Goal: Information Seeking & Learning: Find specific fact

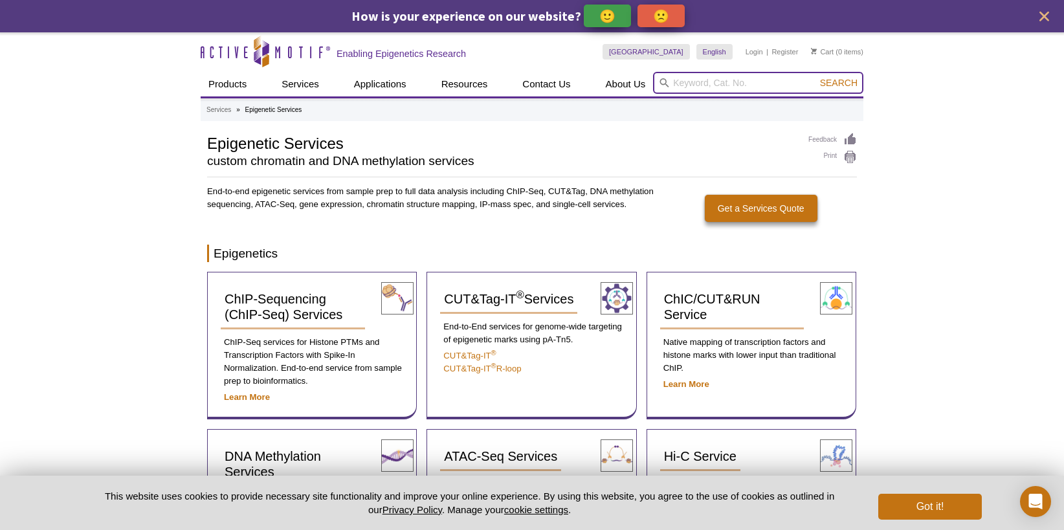
click at [730, 82] on input "search" at bounding box center [758, 83] width 210 height 22
paste input "tissue preparation kit for customers using CUT&RUN"
drag, startPoint x: 691, startPoint y: 83, endPoint x: 770, endPoint y: 82, distance: 78.9
click at [770, 82] on input "tissue preparation kit for customers using CUT&RUN" at bounding box center [758, 83] width 210 height 22
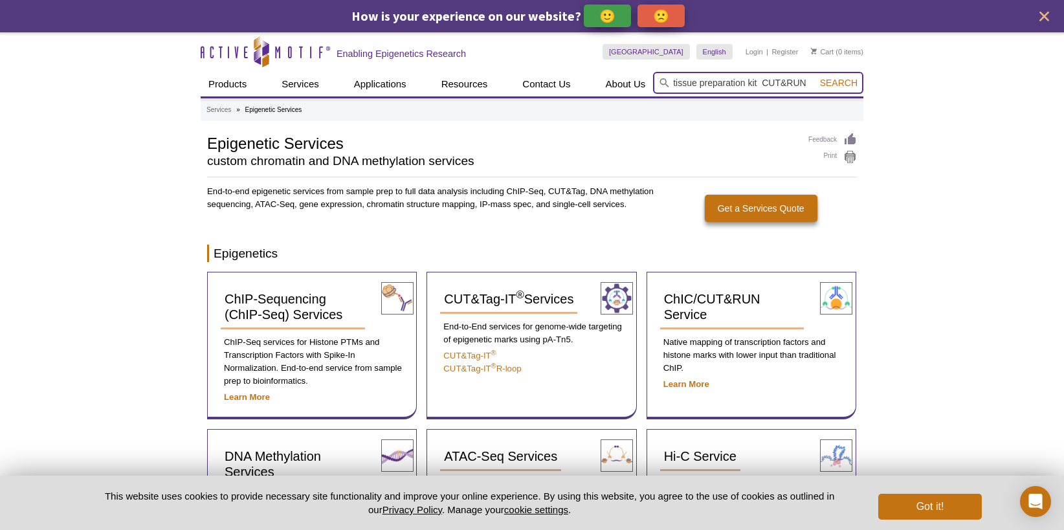
scroll to position [0, 0]
type input "tissue preparation kit CUT&RUN"
click at [816, 77] on button "Search" at bounding box center [838, 83] width 45 height 12
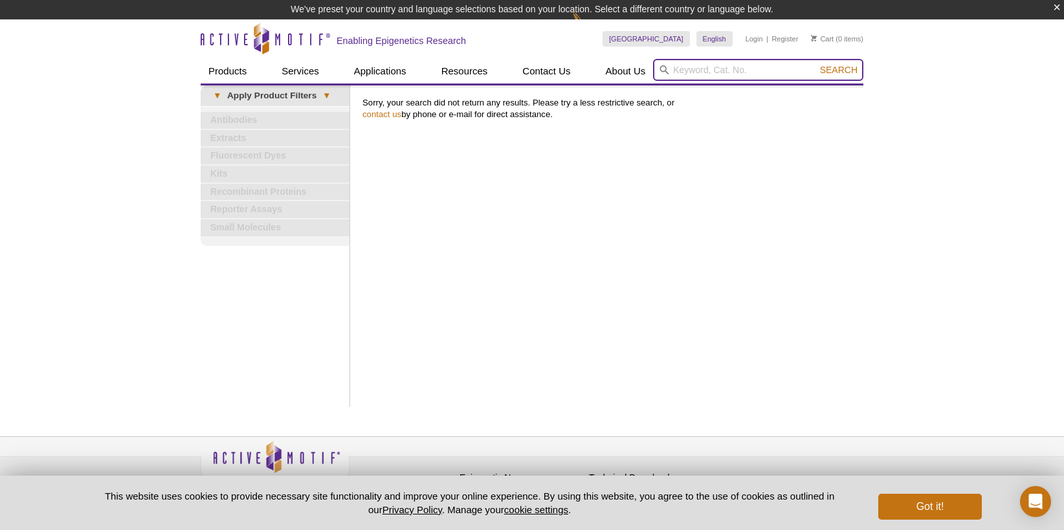
click at [714, 71] on input "search" at bounding box center [758, 70] width 210 height 22
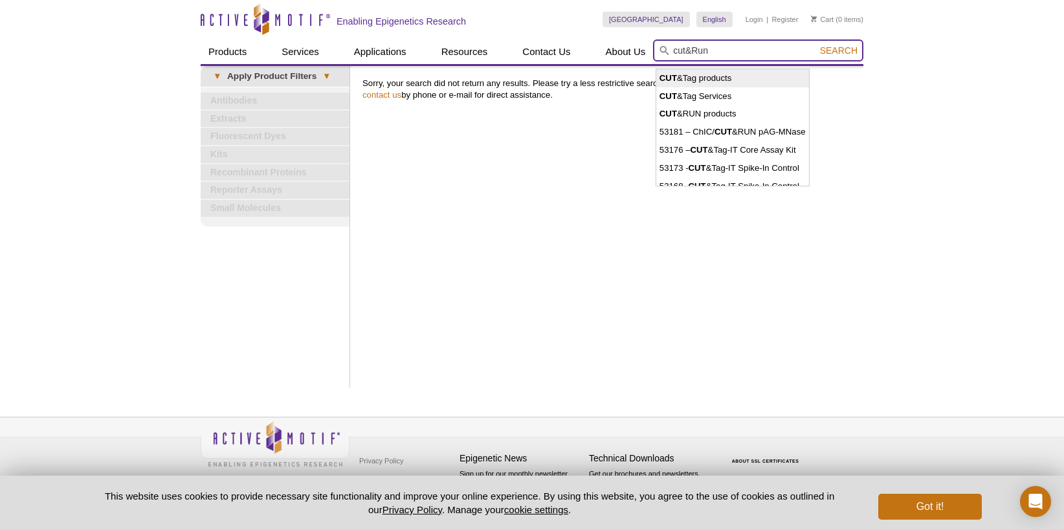
type input "CUT&Tag products"
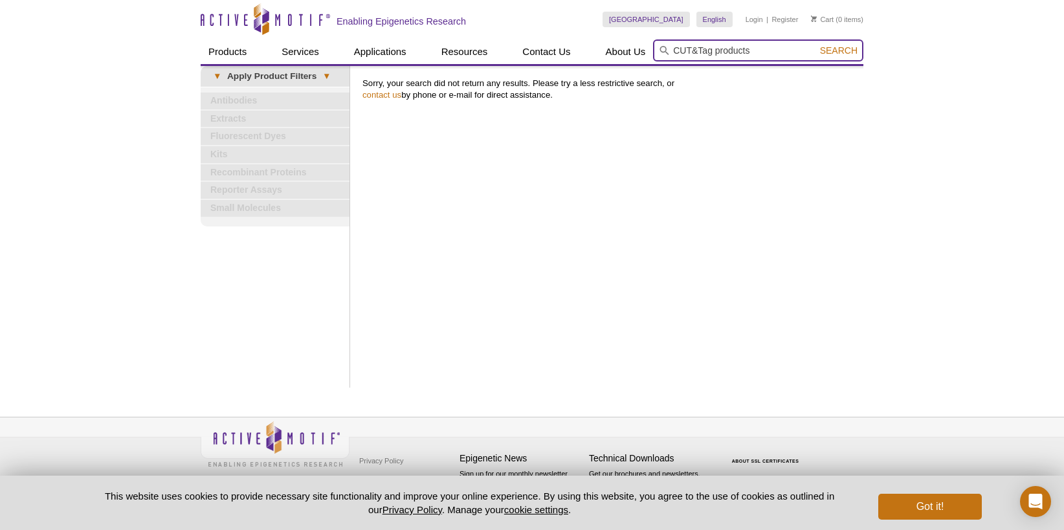
click at [747, 48] on input "CUT&Tag products" at bounding box center [758, 50] width 210 height 22
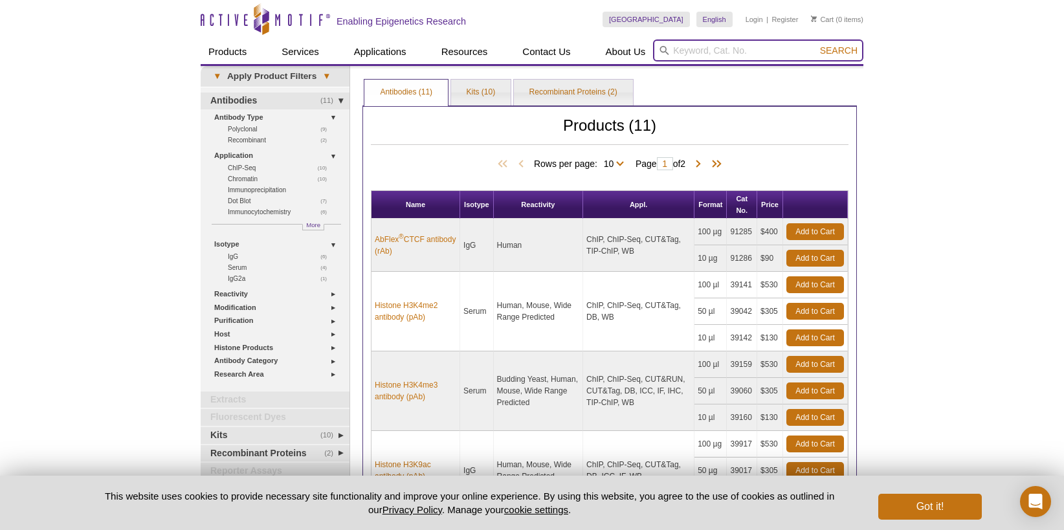
click at [713, 51] on input "search" at bounding box center [758, 50] width 210 height 22
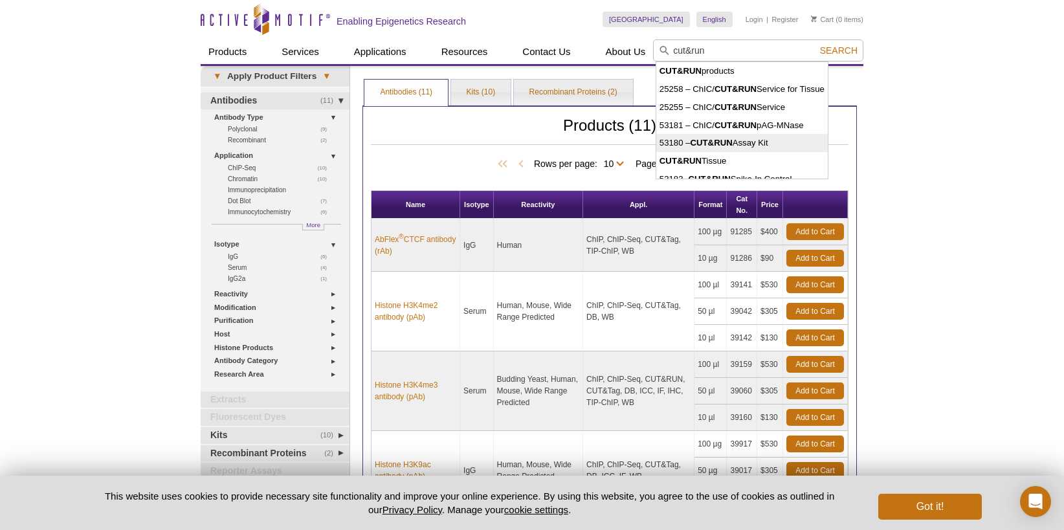
click at [726, 146] on strong "CUT&RUN" at bounding box center [711, 143] width 42 height 10
type input "53180 – CUT&RUN Assay Kit"
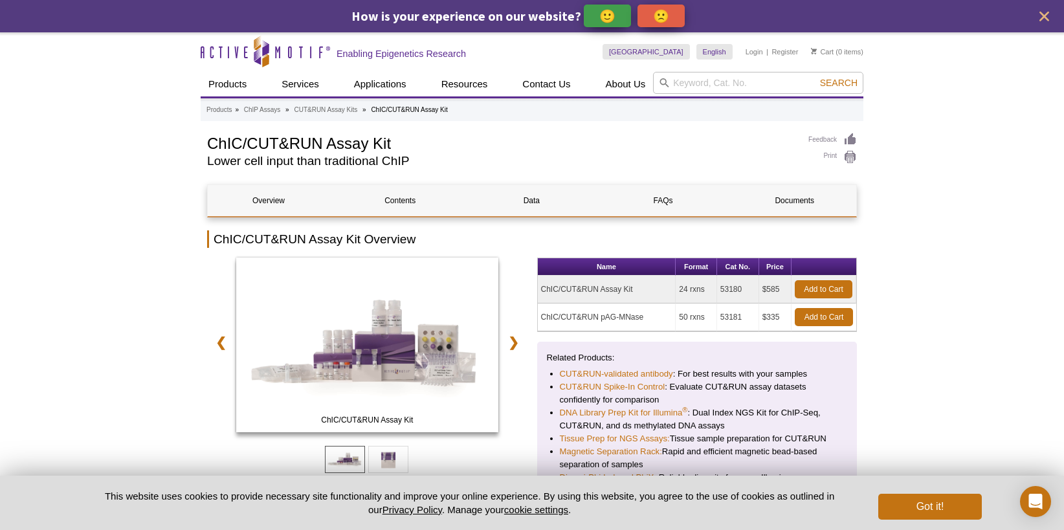
click at [606, 291] on td "ChIC/CUT&RUN Assay Kit" at bounding box center [607, 290] width 138 height 28
